Goal: Navigation & Orientation: Find specific page/section

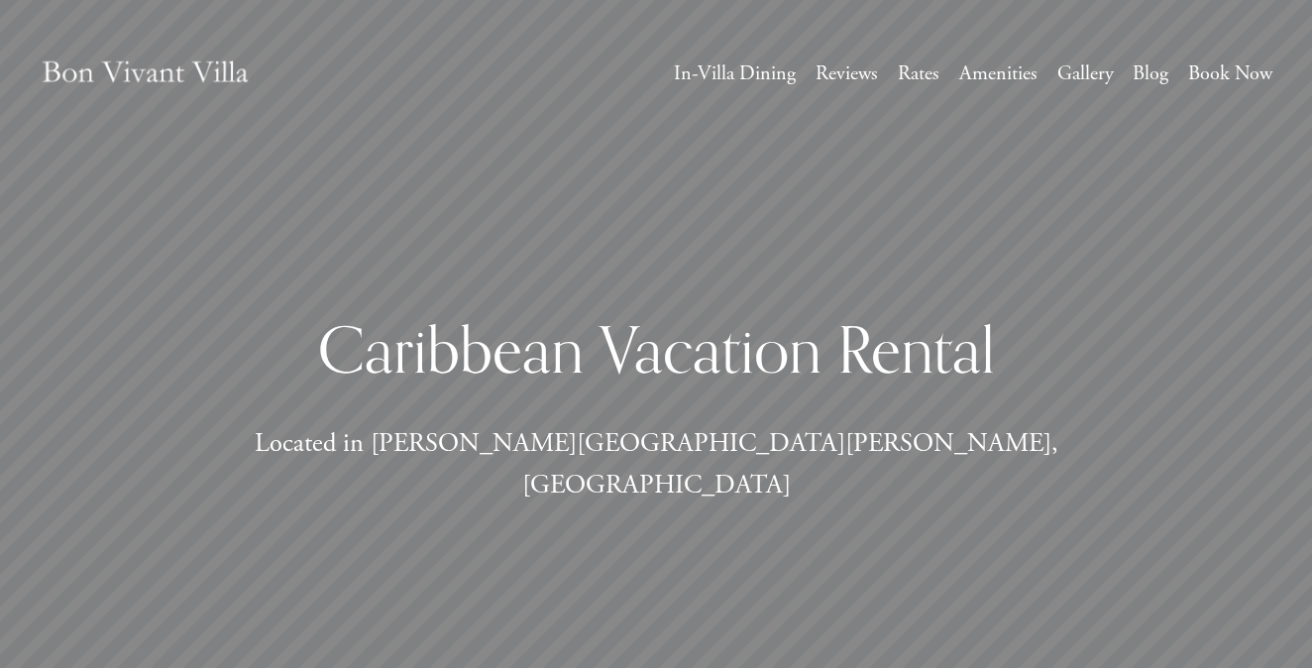
click at [914, 72] on link "Rates" at bounding box center [919, 74] width 42 height 36
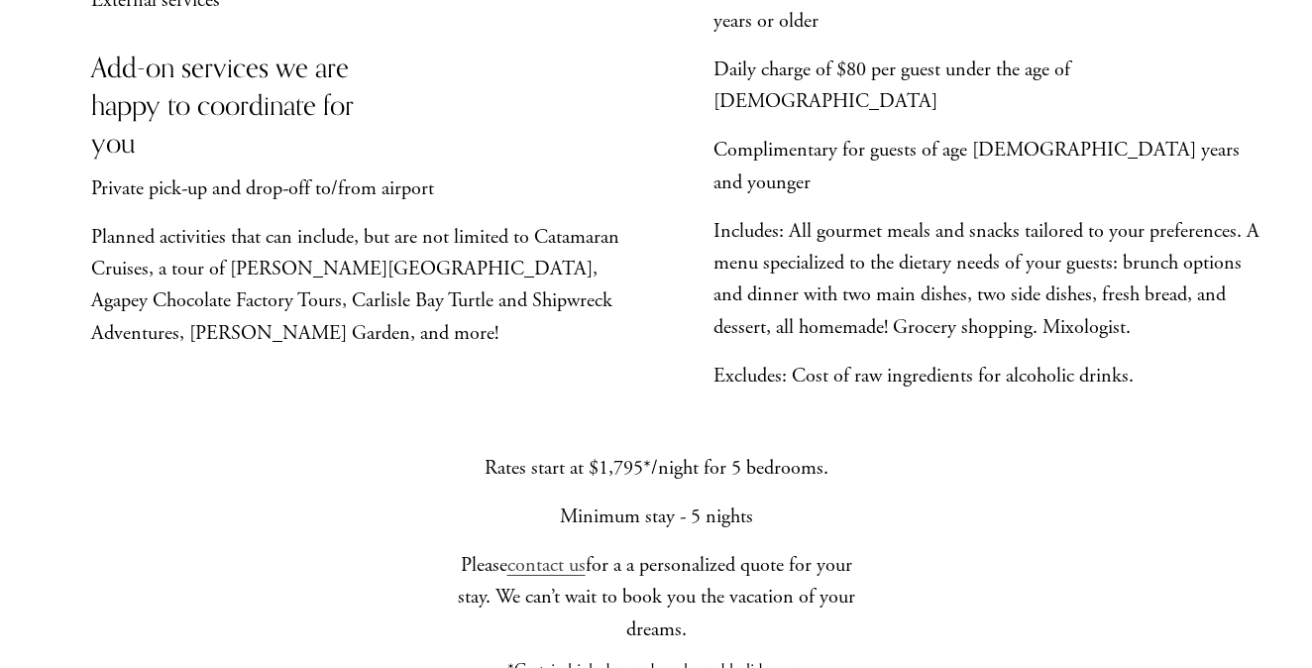
scroll to position [1481, 0]
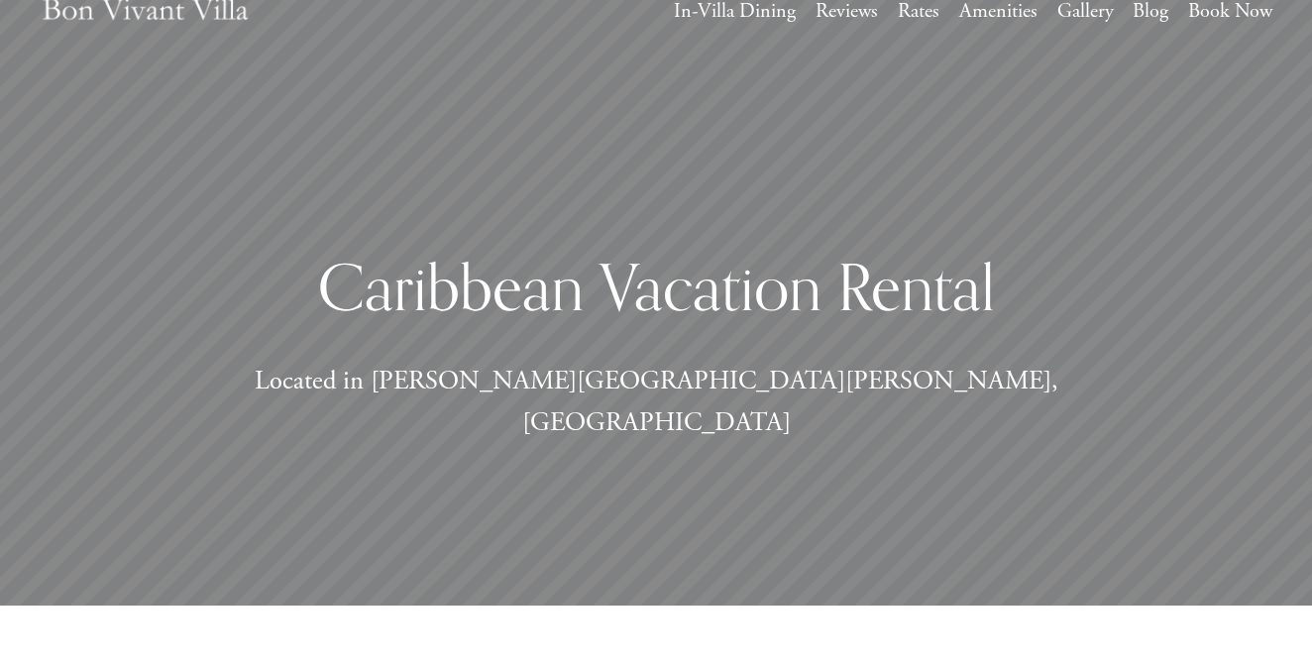
scroll to position [63, 0]
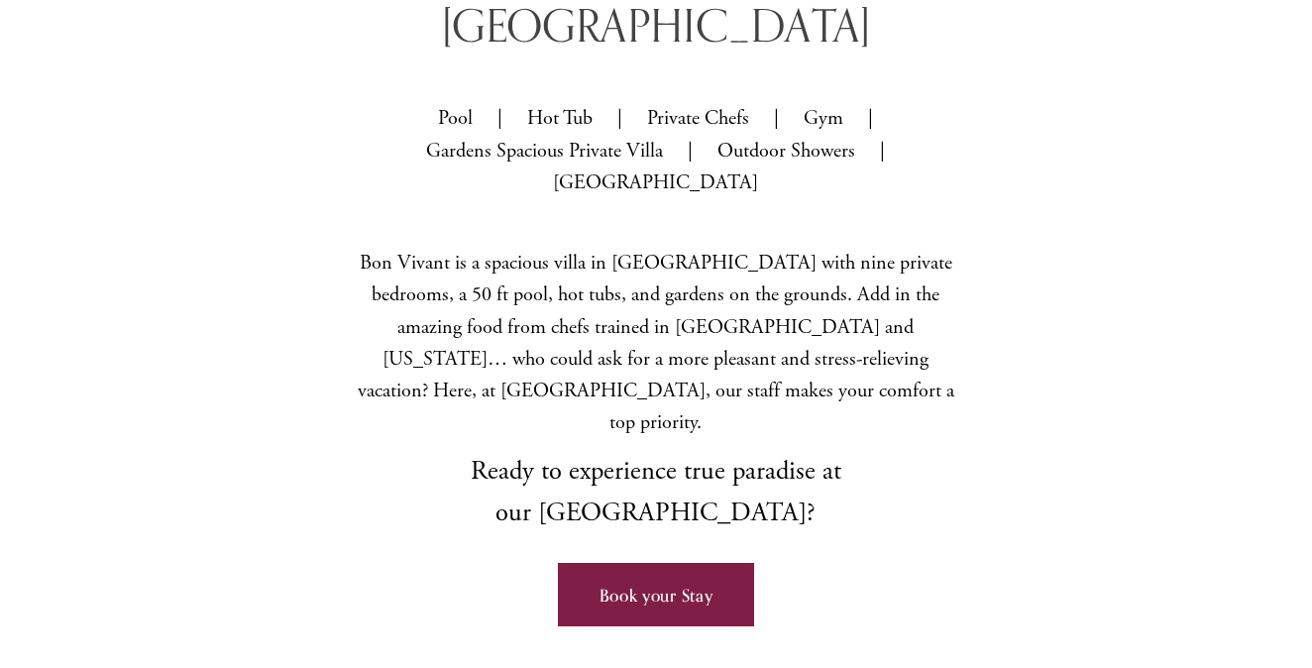
scroll to position [838, 0]
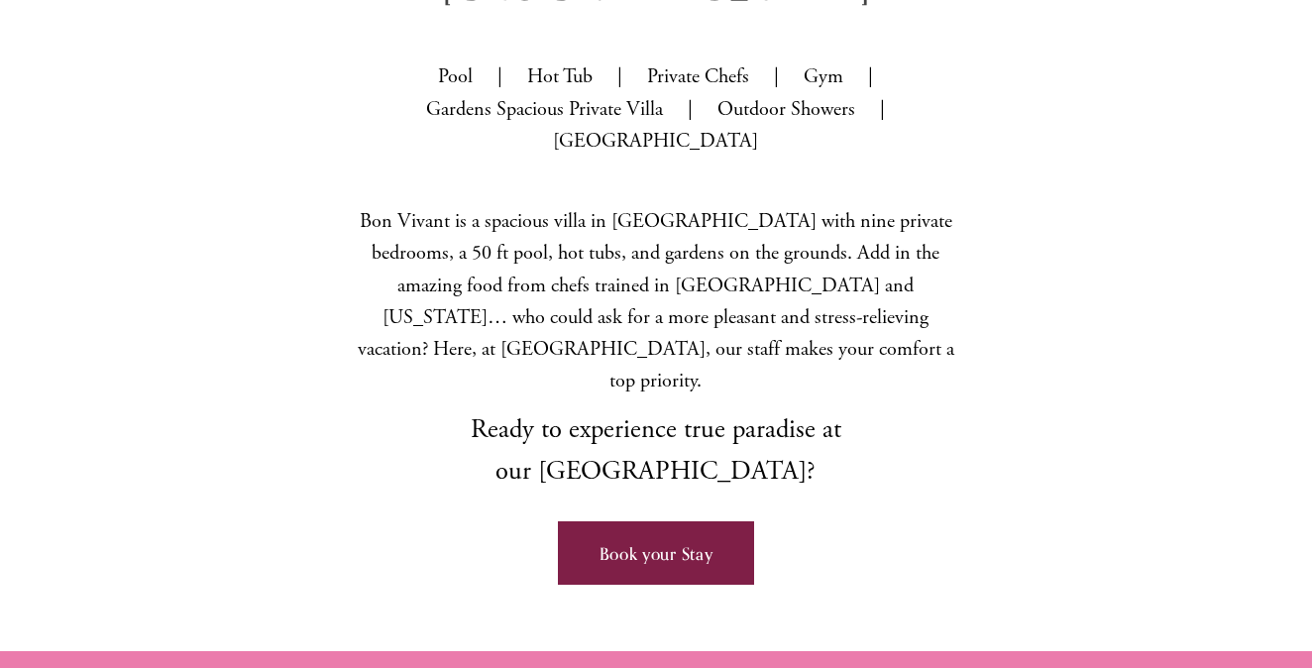
click at [709, 521] on link "Book your Stay" at bounding box center [656, 553] width 196 height 64
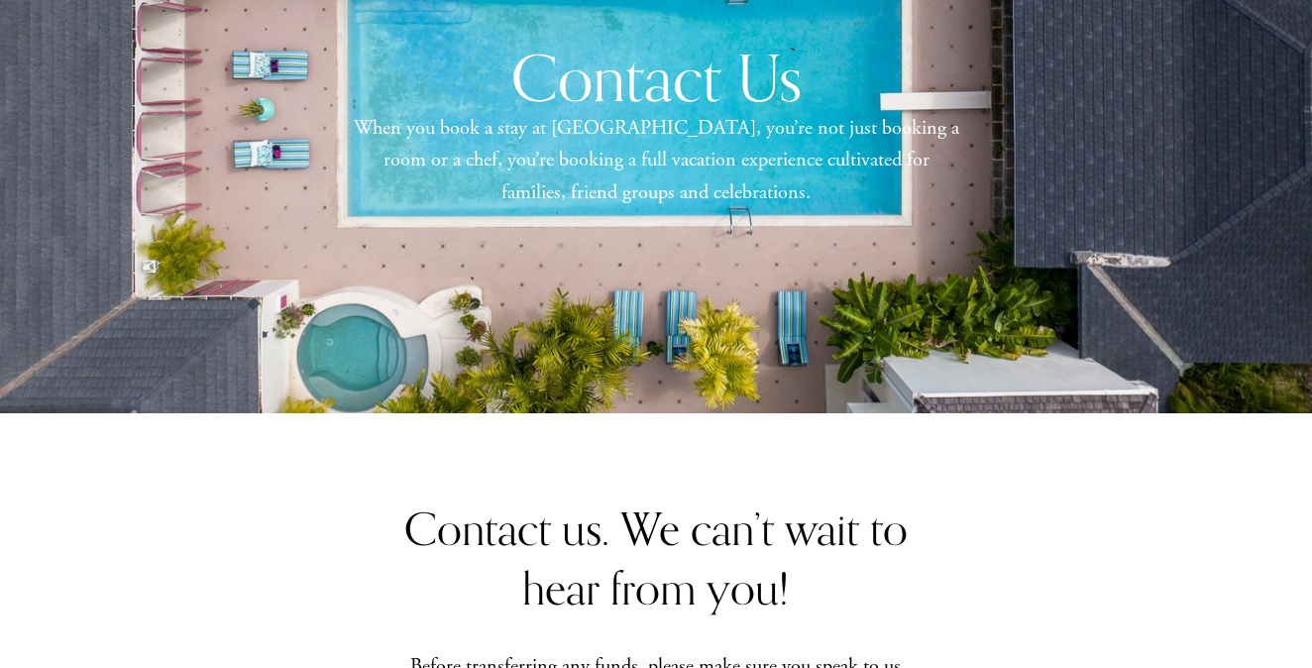
scroll to position [37, 0]
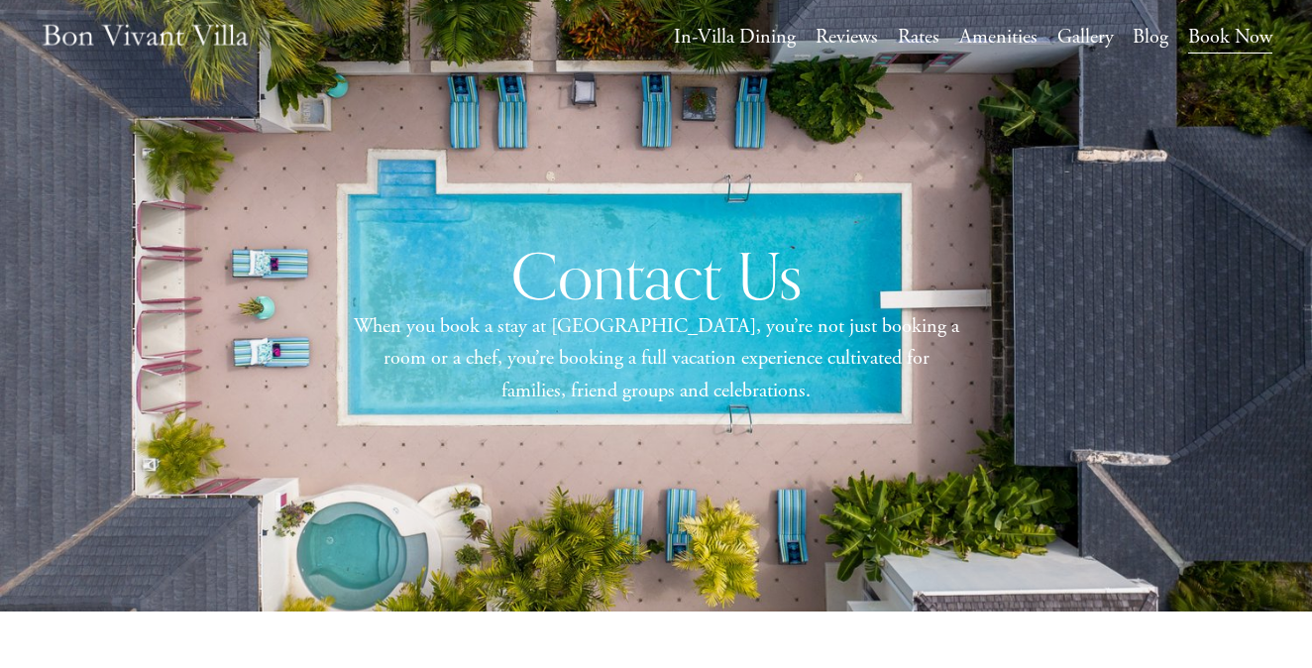
click at [858, 44] on link "Reviews" at bounding box center [847, 38] width 62 height 36
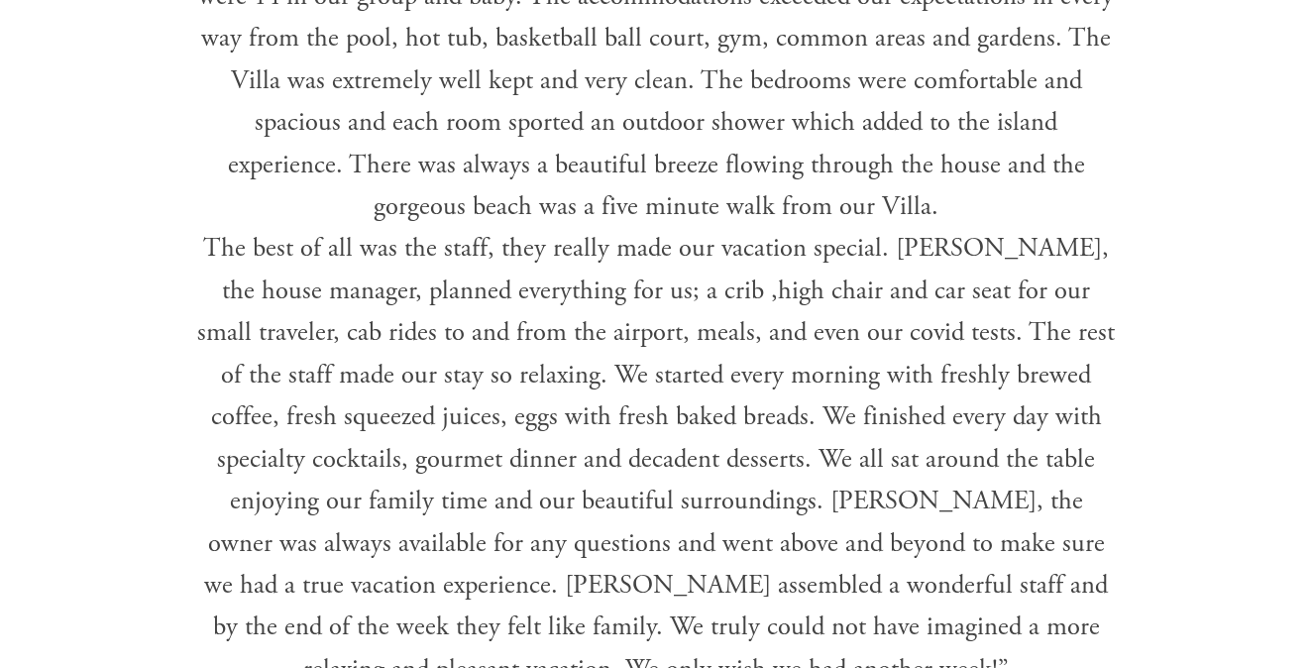
scroll to position [4142, 0]
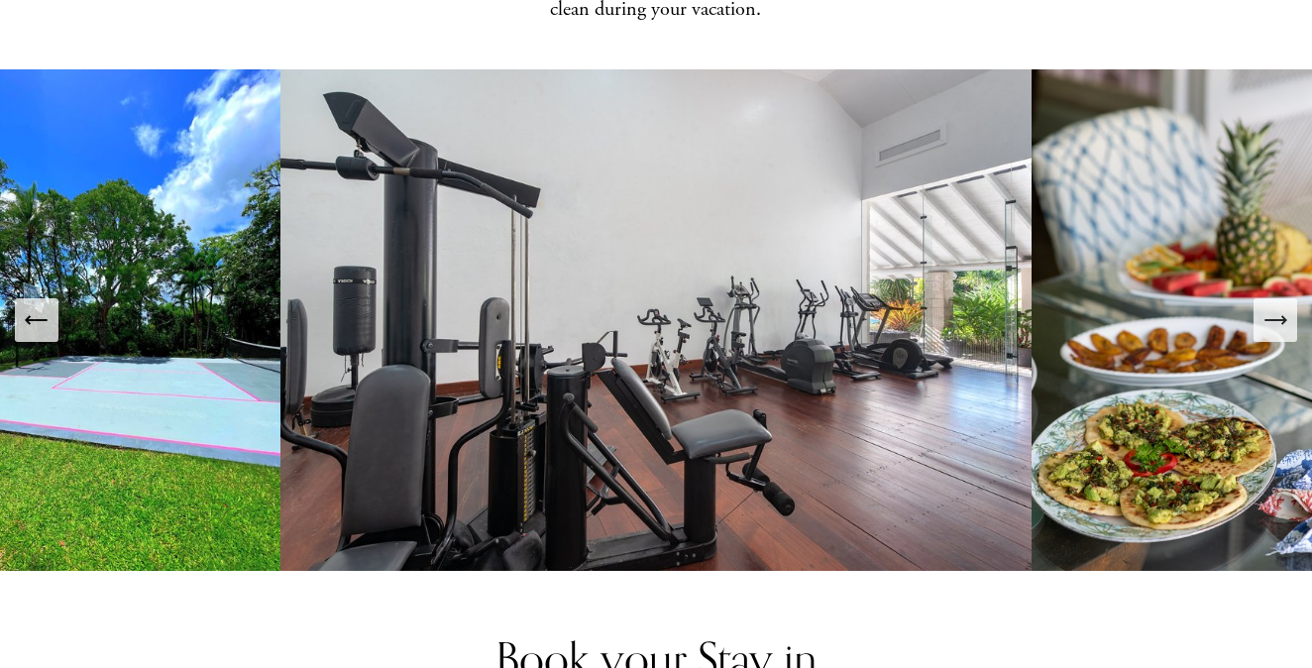
scroll to position [3012, 0]
